Goal: Task Accomplishment & Management: Manage account settings

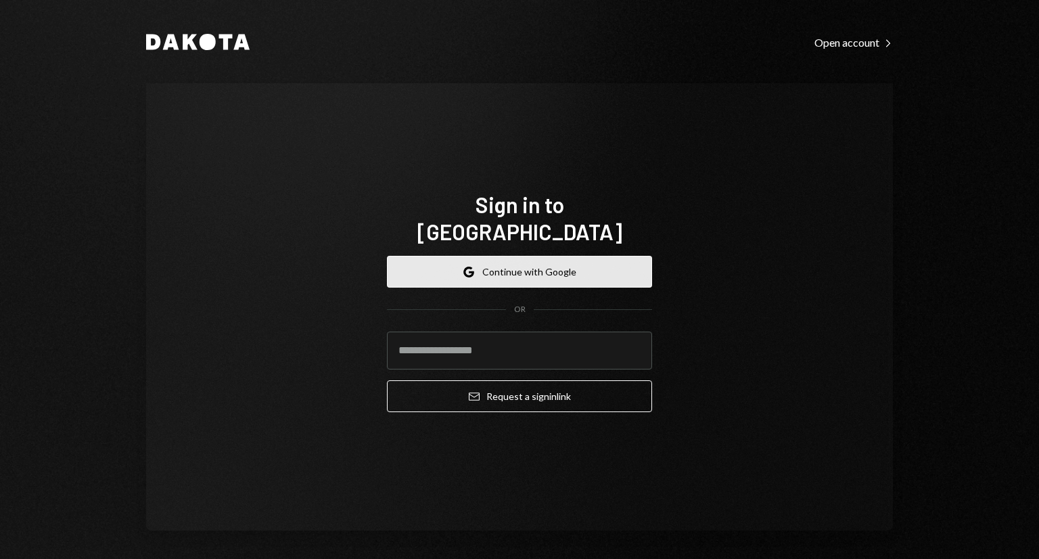
click at [501, 256] on button "Google Continue with Google" at bounding box center [519, 272] width 265 height 32
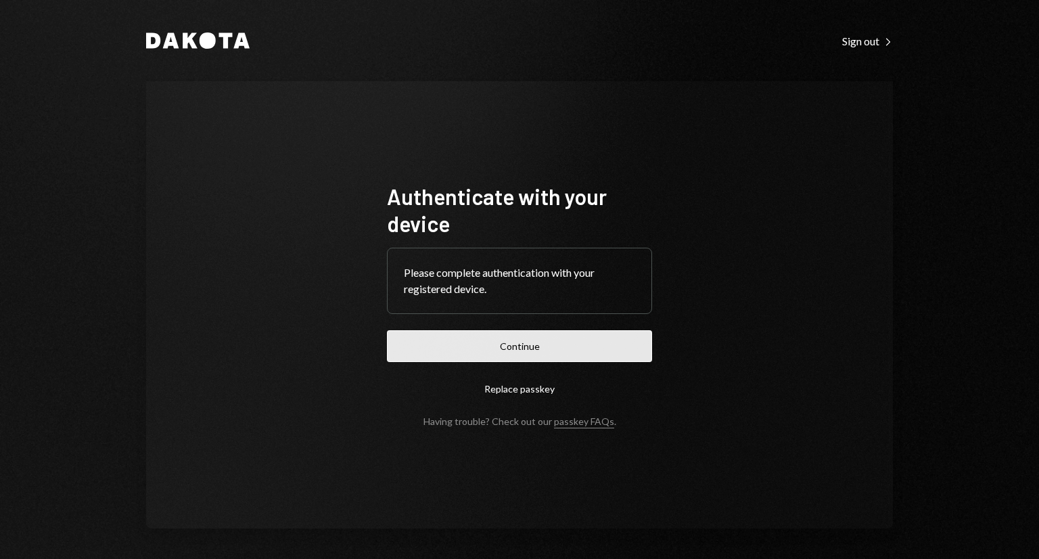
click at [471, 342] on button "Continue" at bounding box center [519, 346] width 265 height 32
